Goal: Navigation & Orientation: Find specific page/section

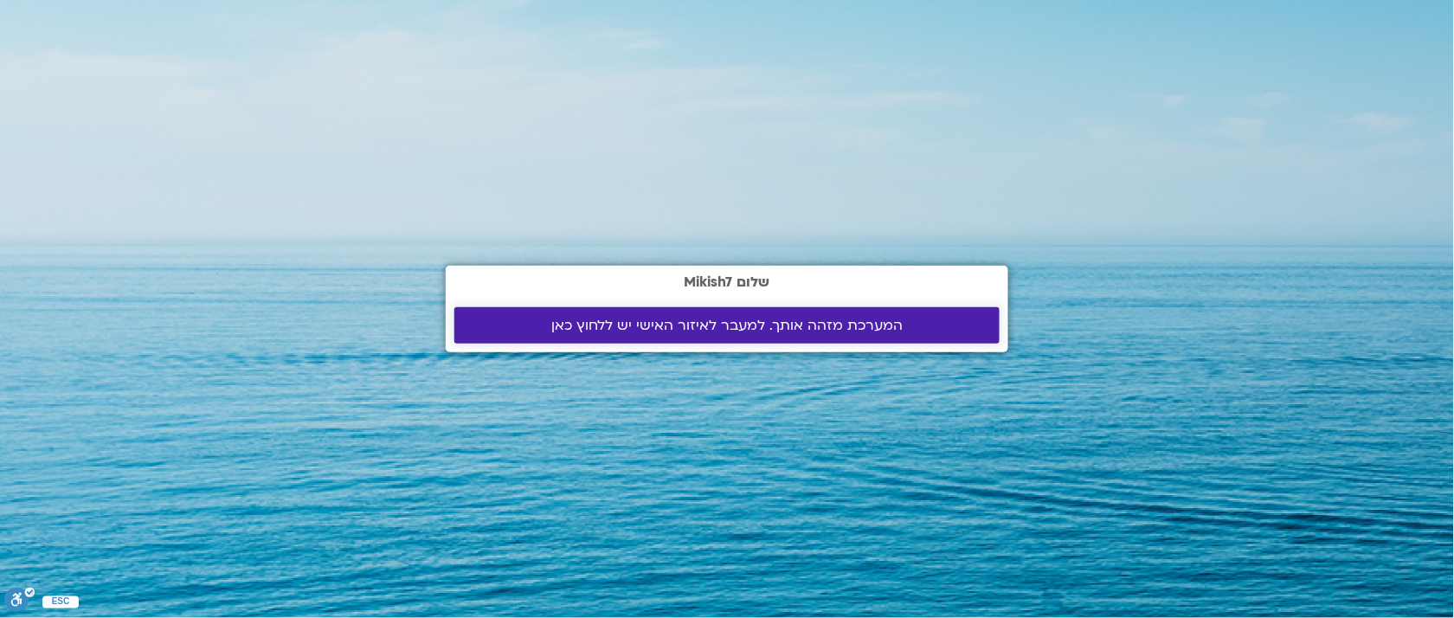
click at [881, 323] on span "המערכת מזהה אותך. למעבר לאיזור האישי יש ללחוץ כאן" at bounding box center [726, 326] width 351 height 16
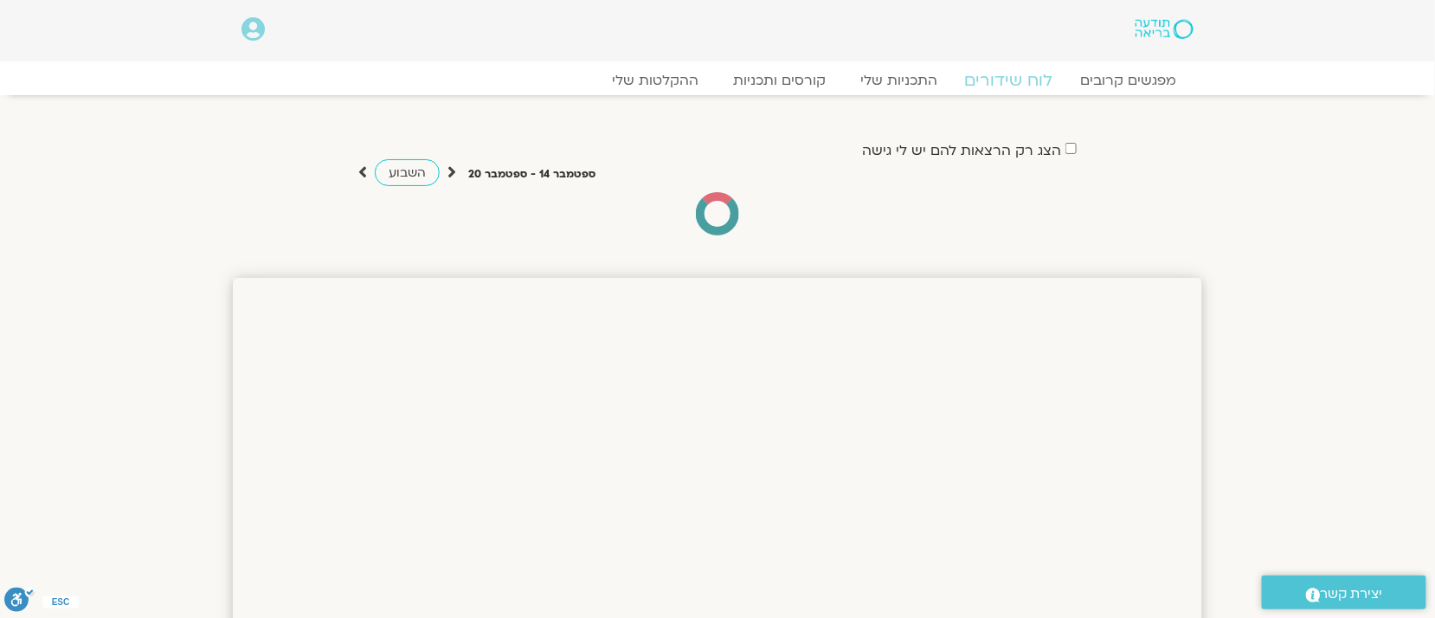
click at [1021, 78] on link "לוח שידורים" at bounding box center [1009, 80] width 130 height 21
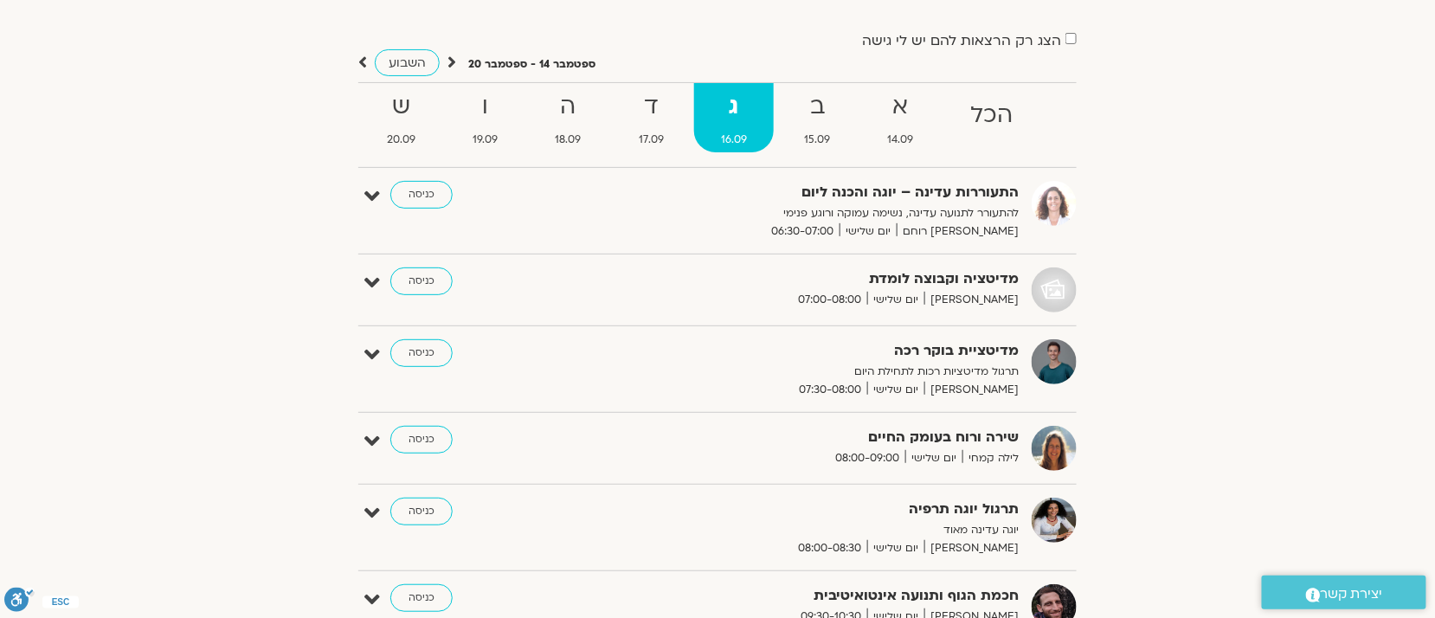
scroll to position [112, 0]
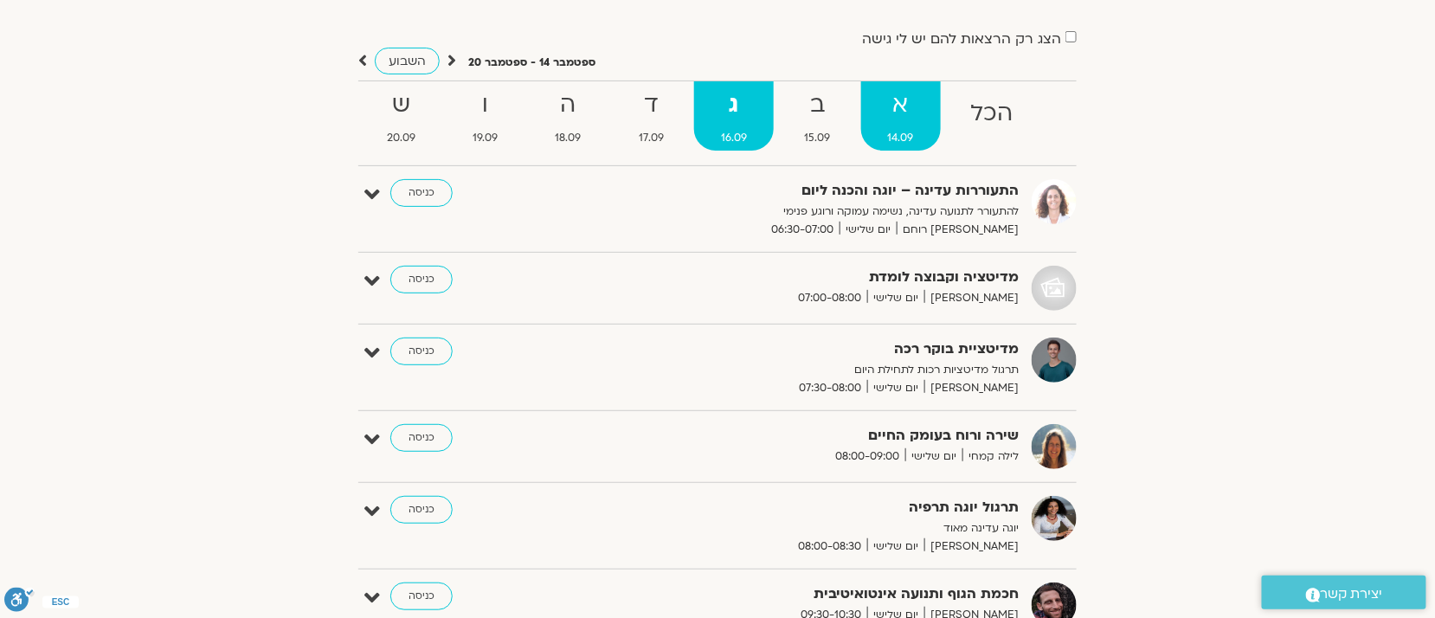
click at [921, 117] on strong "א" at bounding box center [901, 105] width 80 height 39
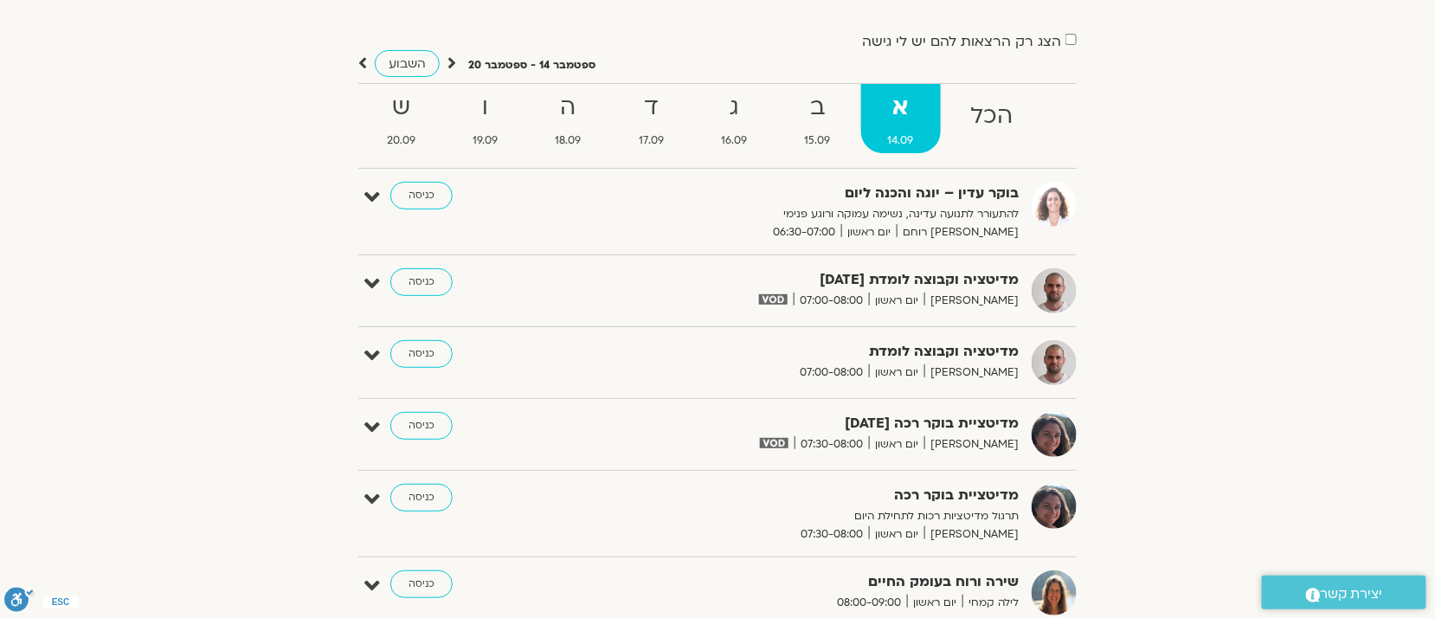
scroll to position [105, 0]
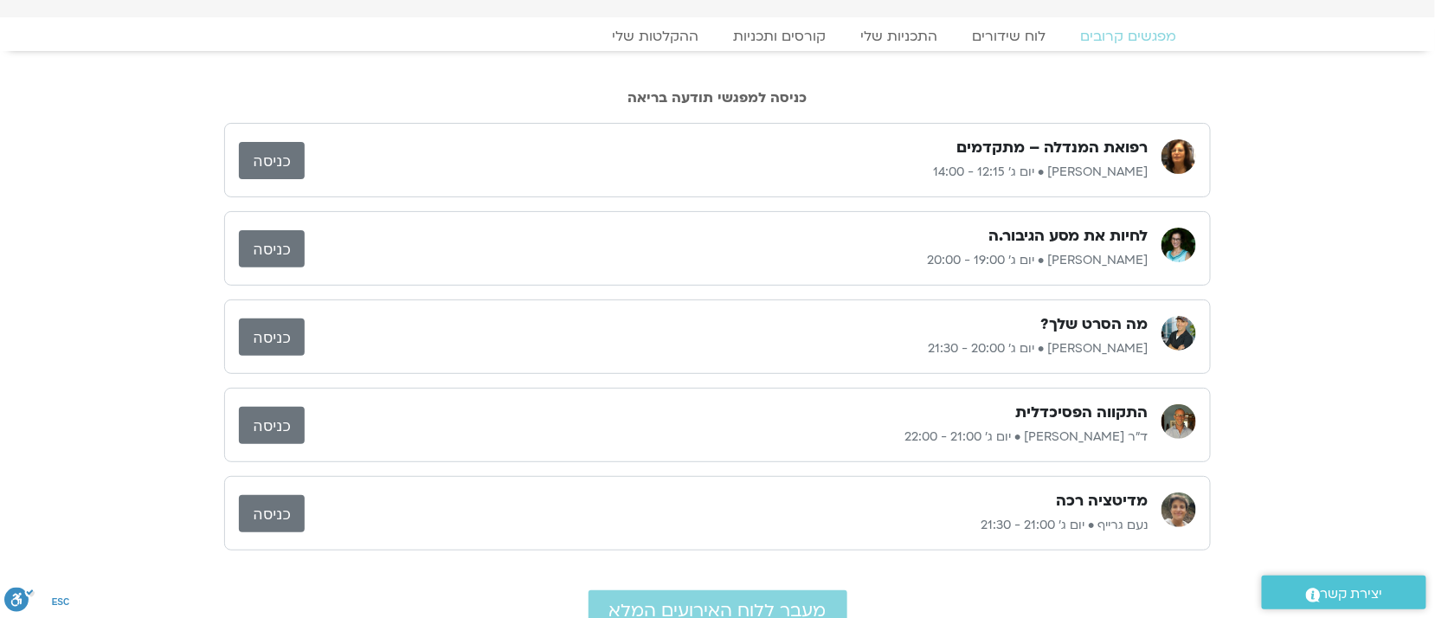
scroll to position [43, 0]
